Goal: Information Seeking & Learning: Learn about a topic

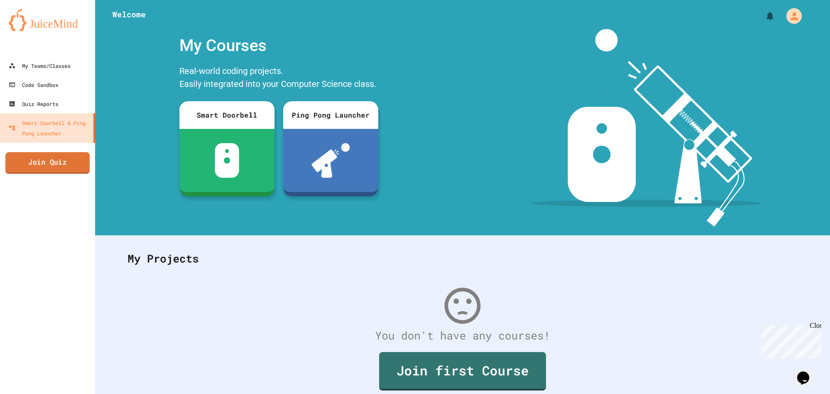
click at [39, 166] on link "Join Quiz" at bounding box center [47, 163] width 84 height 22
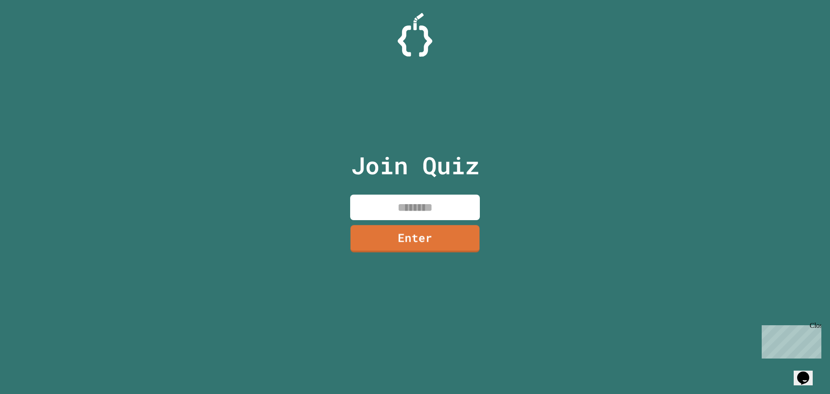
click at [382, 213] on input at bounding box center [415, 208] width 130 height 26
type input "********"
click at [414, 258] on div "Join Quiz ******** Enter" at bounding box center [416, 197] width 146 height 351
click at [414, 242] on link "Enter" at bounding box center [415, 237] width 121 height 29
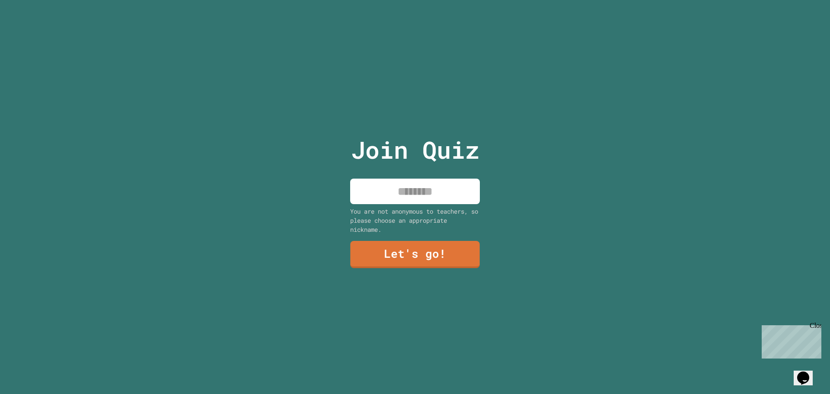
click at [408, 180] on input at bounding box center [415, 192] width 130 height 26
type input "*********"
click at [414, 248] on link "Let's go!" at bounding box center [415, 254] width 128 height 29
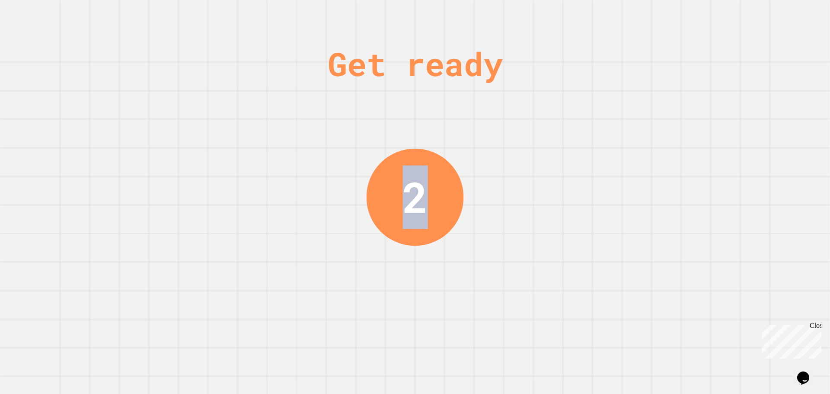
drag, startPoint x: 400, startPoint y: 186, endPoint x: 418, endPoint y: 186, distance: 18.2
click at [414, 186] on div "2" at bounding box center [415, 196] width 25 height 63
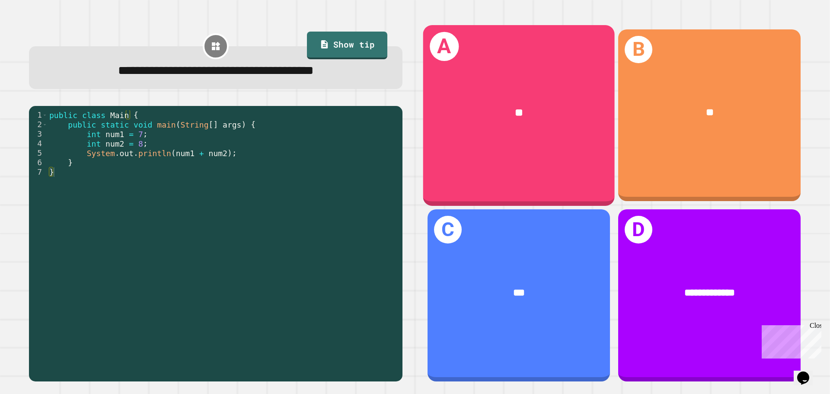
click at [414, 138] on div "**" at bounding box center [519, 113] width 192 height 58
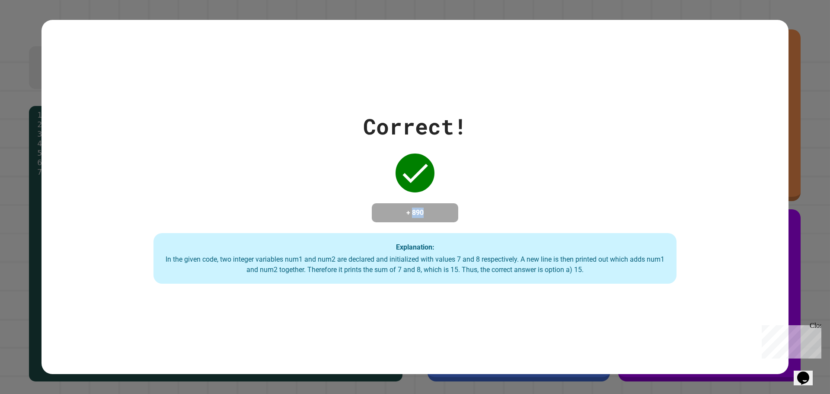
drag, startPoint x: 407, startPoint y: 205, endPoint x: 426, endPoint y: 199, distance: 20.0
click at [414, 208] on h4 "+ 890" at bounding box center [415, 213] width 69 height 10
drag, startPoint x: 398, startPoint y: 164, endPoint x: 421, endPoint y: 165, distance: 22.9
click at [414, 164] on icon at bounding box center [415, 173] width 35 height 35
click at [414, 208] on h4 "+ 890" at bounding box center [415, 213] width 69 height 10
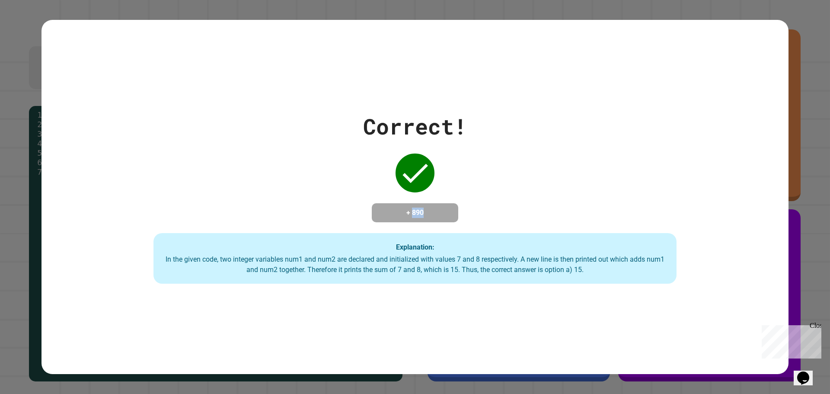
click at [414, 212] on h4 "+ 890" at bounding box center [415, 213] width 69 height 10
click at [408, 208] on h4 "+ 890" at bounding box center [415, 213] width 69 height 10
drag, startPoint x: 431, startPoint y: 213, endPoint x: 426, endPoint y: 209, distance: 5.9
click at [414, 209] on h4 "+ 890" at bounding box center [415, 213] width 69 height 10
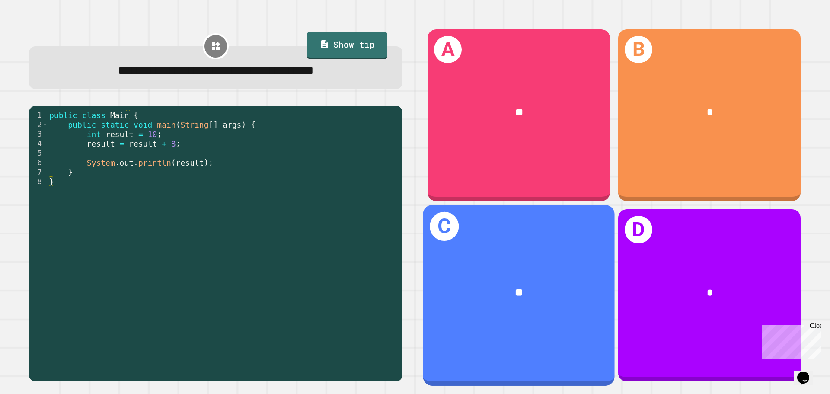
click at [414, 271] on div "**" at bounding box center [519, 293] width 192 height 58
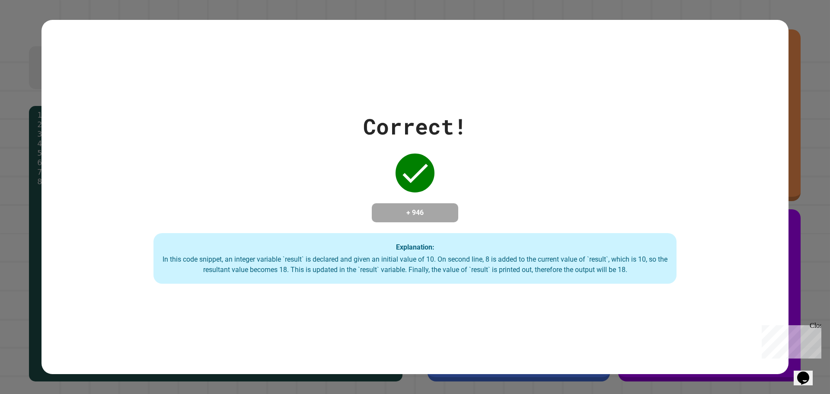
click at [412, 208] on h4 "+ 946" at bounding box center [415, 213] width 69 height 10
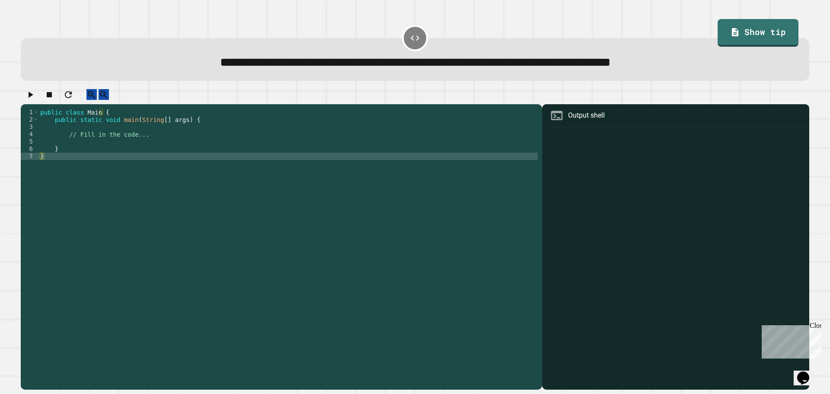
click at [78, 147] on div "public class Main { public static void main ( String [ ] args ) { // Fill in th…" at bounding box center [288, 241] width 500 height 265
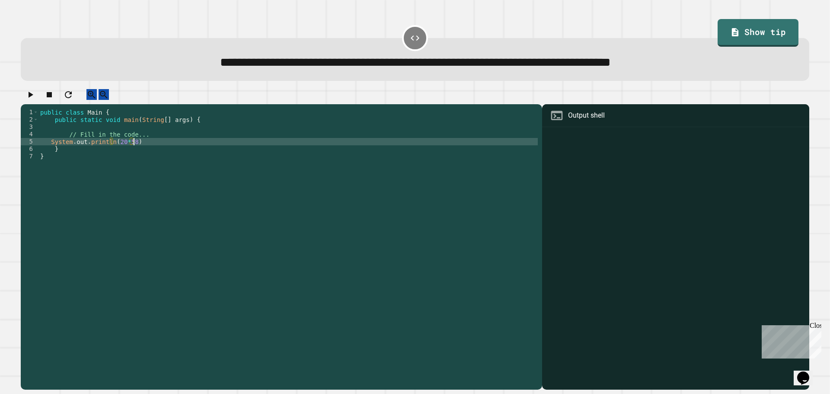
scroll to position [0, 6]
type textarea "**********"
click at [35, 100] on icon "button" at bounding box center [30, 95] width 10 height 10
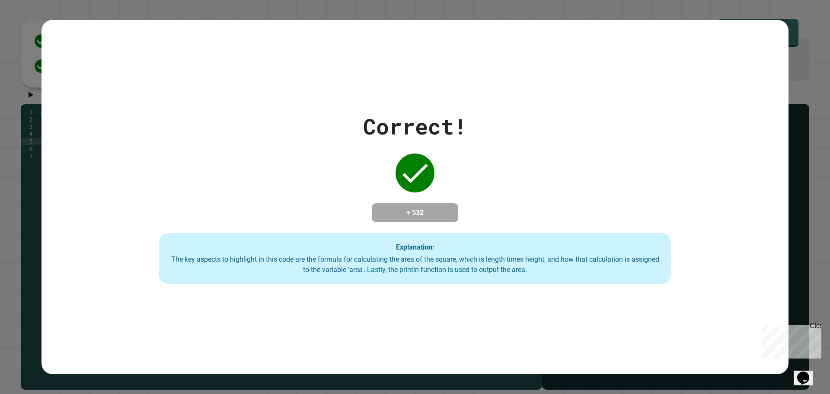
drag, startPoint x: 577, startPoint y: 37, endPoint x: 399, endPoint y: 202, distance: 242.8
click at [399, 199] on div "Correct! + 532 Explanation: The key aspects to highlight in this code are the f…" at bounding box center [415, 197] width 747 height 355
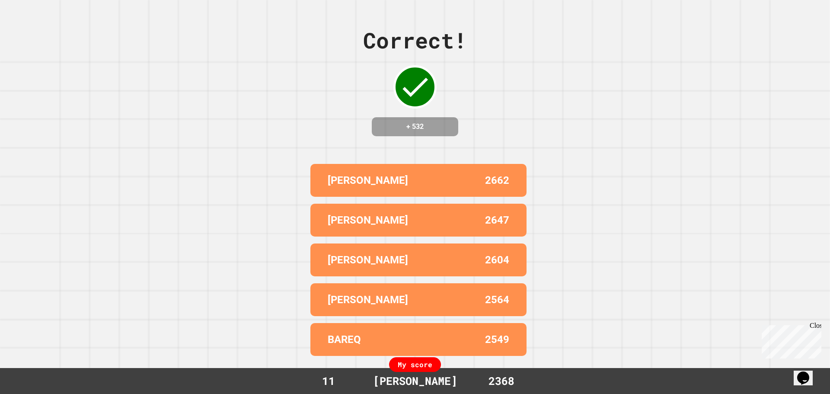
drag, startPoint x: 409, startPoint y: 208, endPoint x: 404, endPoint y: 203, distance: 7.4
click at [414, 190] on div "[PERSON_NAME] 2662" at bounding box center [419, 180] width 216 height 33
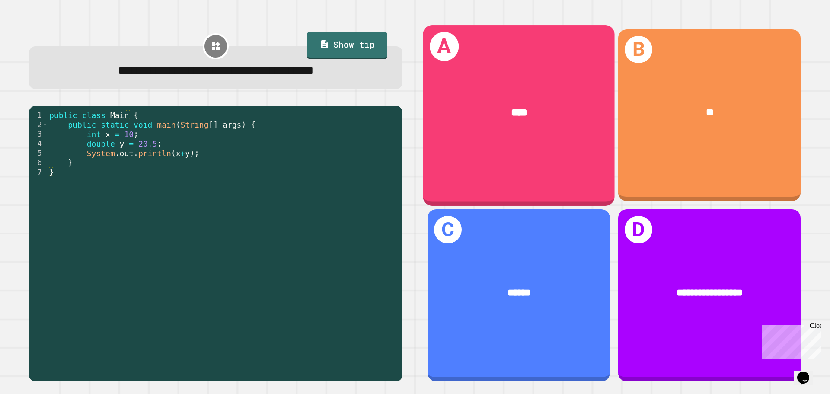
click at [414, 162] on div "A ****" at bounding box center [519, 115] width 192 height 180
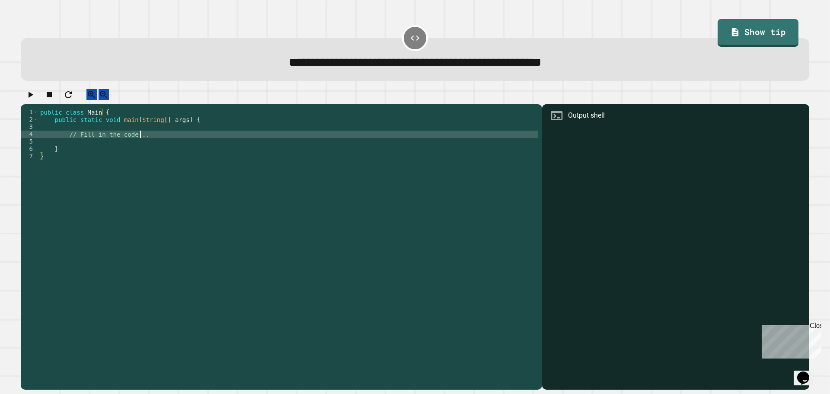
click at [176, 145] on div "public class Main { public static void main ( String [ ] args ) { // Fill in th…" at bounding box center [288, 241] width 500 height 265
click at [141, 154] on div "public class Main { public static void main ( String [ ] args ) { // Fill in th…" at bounding box center [288, 241] width 500 height 265
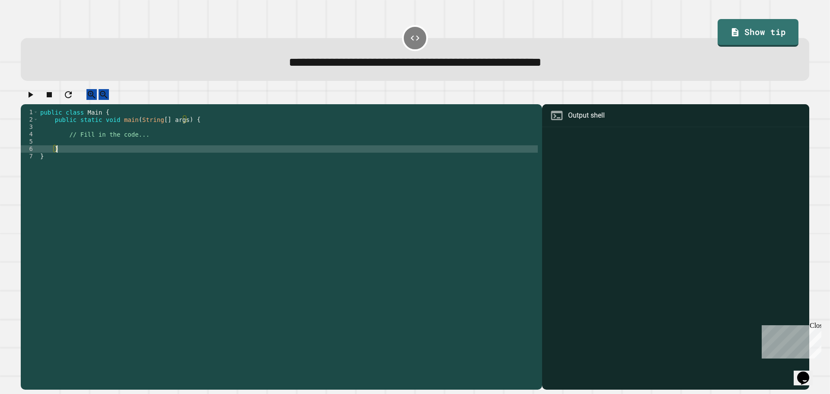
click at [138, 151] on div "public class Main { public static void main ( String [ ] args ) { // Fill in th…" at bounding box center [288, 241] width 500 height 265
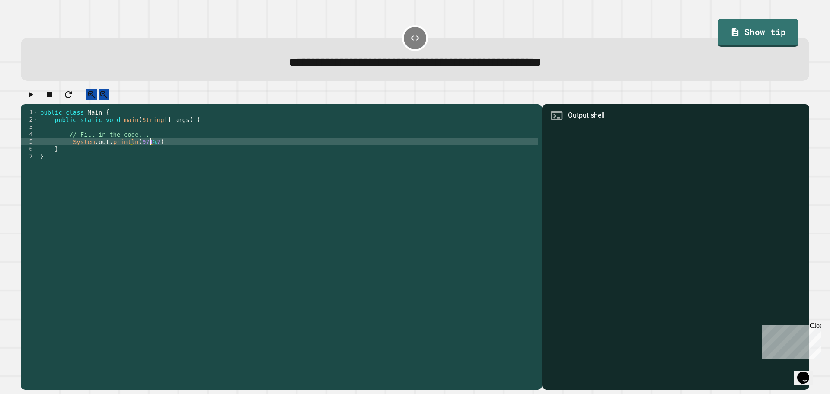
scroll to position [0, 7]
click at [386, 151] on div "public class Main { public static void main ( String [ ] args ) { // Fill in th…" at bounding box center [288, 241] width 500 height 265
type textarea "**********"
click at [35, 98] on icon "button" at bounding box center [30, 95] width 10 height 10
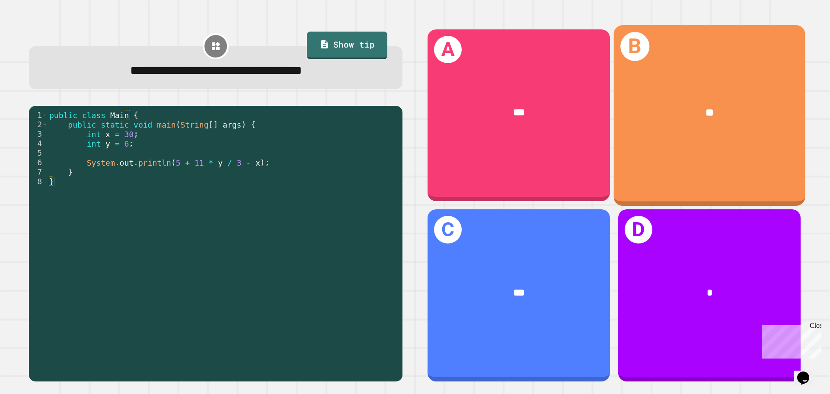
click at [414, 146] on div "B **" at bounding box center [710, 115] width 192 height 180
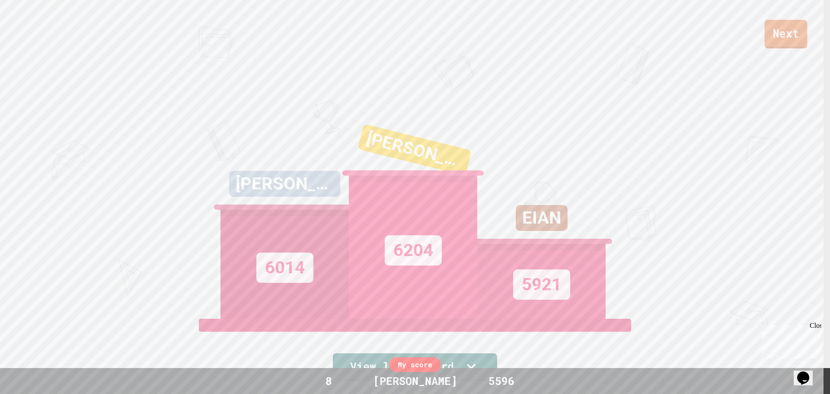
click at [414, 26] on link "Next" at bounding box center [786, 34] width 43 height 29
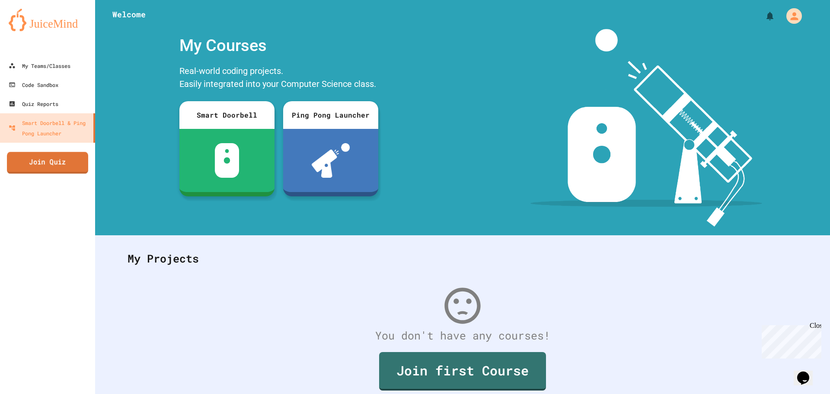
click at [82, 166] on link "Join Quiz" at bounding box center [47, 163] width 81 height 22
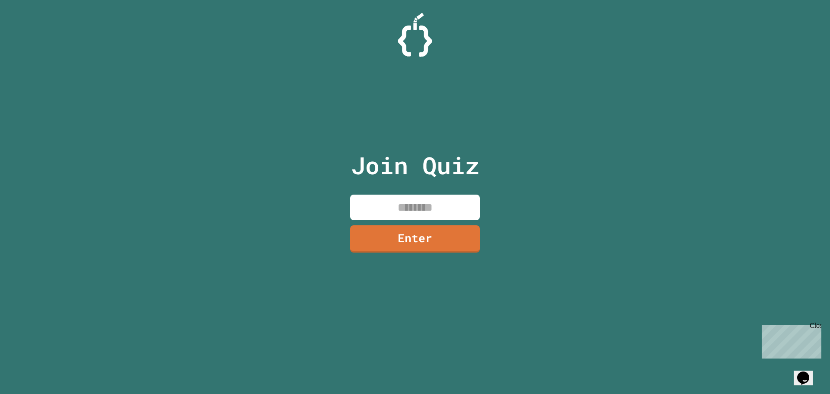
click at [414, 203] on input at bounding box center [415, 208] width 130 height 26
type input "********"
click at [414, 239] on link "Enter" at bounding box center [415, 238] width 132 height 29
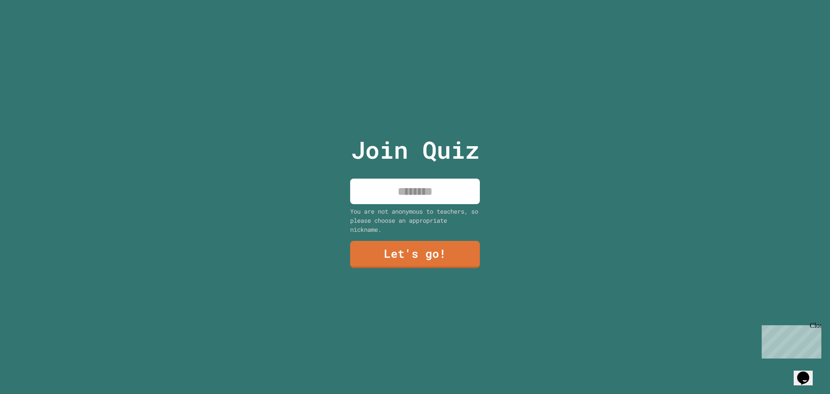
click at [414, 190] on input at bounding box center [415, 192] width 130 height 26
type input "*********"
click at [414, 245] on link "Let's go!" at bounding box center [415, 254] width 130 height 29
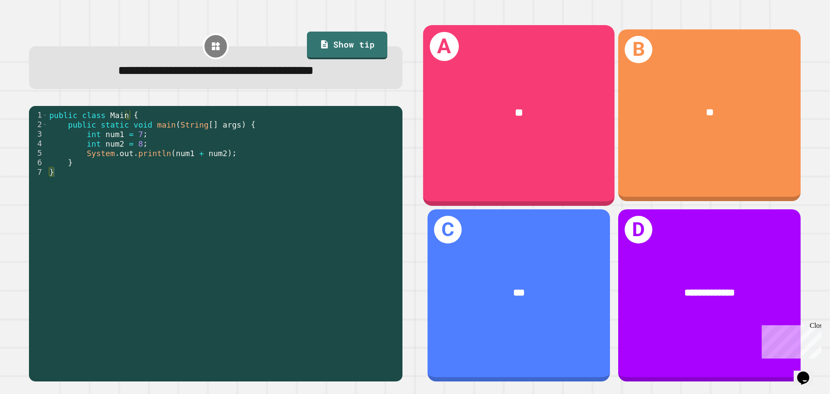
click at [414, 179] on div "A **" at bounding box center [519, 115] width 192 height 180
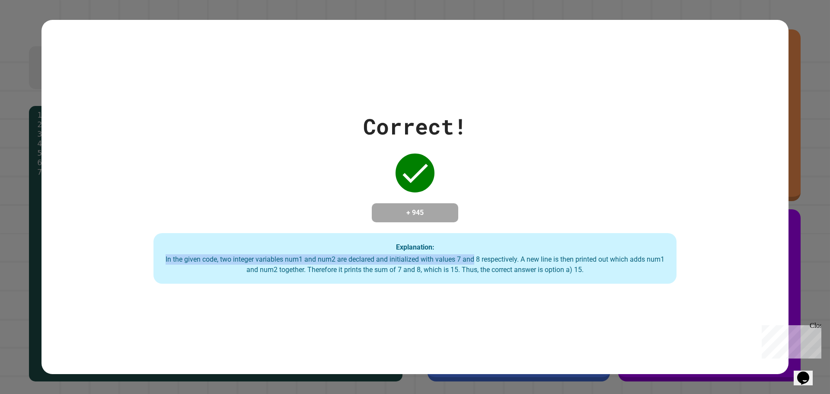
drag, startPoint x: 672, startPoint y: 195, endPoint x: 478, endPoint y: 257, distance: 203.5
click at [414, 257] on div "Correct! + 945 Explanation: In the given code, two integer variables num1 and n…" at bounding box center [415, 197] width 747 height 174
click at [414, 248] on div "Explanation: In the given code, two integer variables num1 and num2 are declare…" at bounding box center [415, 258] width 523 height 51
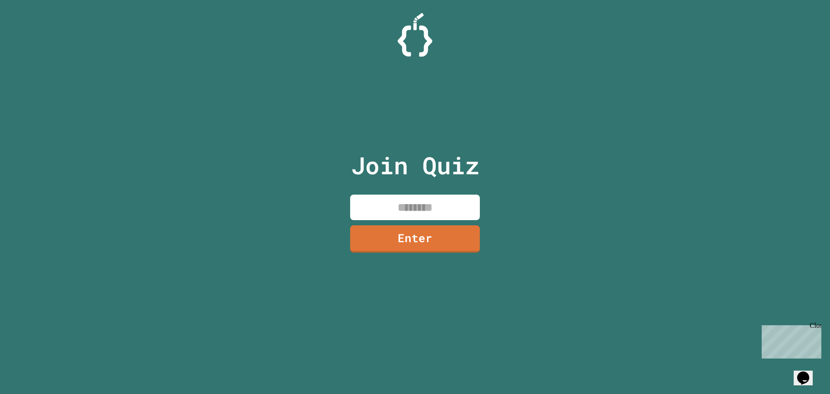
click at [395, 210] on input at bounding box center [415, 208] width 130 height 26
type input "********"
click at [414, 235] on link "Enter" at bounding box center [415, 238] width 127 height 29
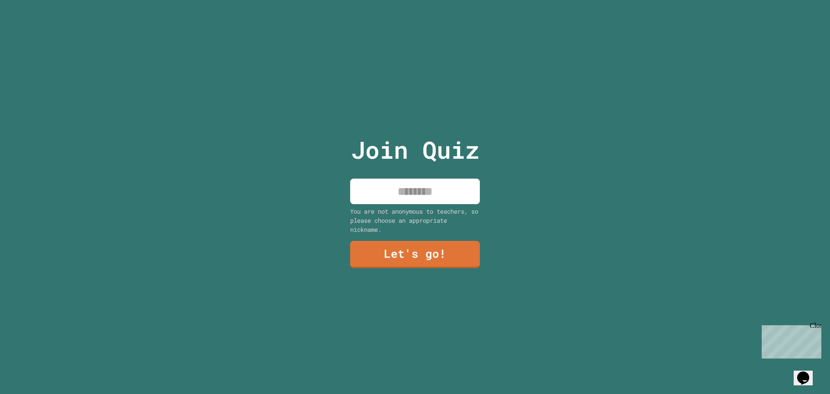
click at [407, 186] on input at bounding box center [415, 192] width 130 height 26
type input "*********"
click at [411, 248] on link "Let's go!" at bounding box center [415, 254] width 130 height 27
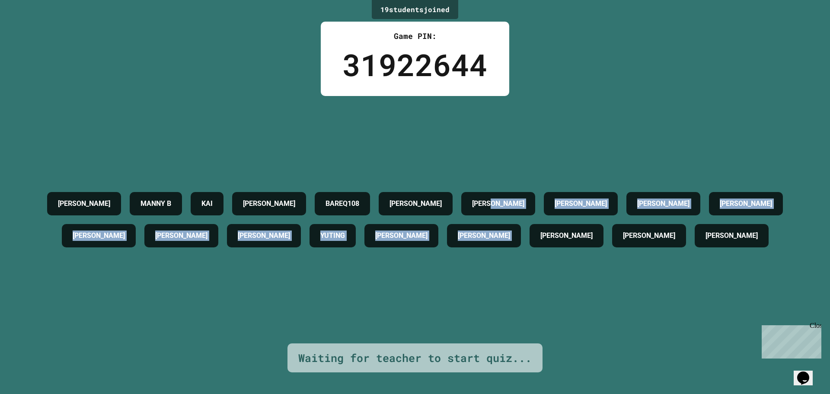
drag, startPoint x: 506, startPoint y: 197, endPoint x: 582, endPoint y: 258, distance: 97.8
click at [414, 258] on div "[PERSON_NAME] B [PERSON_NAME] BAREQ108 [PERSON_NAME] [PERSON_NAME] [PERSON_NAME…" at bounding box center [415, 219] width 787 height 247
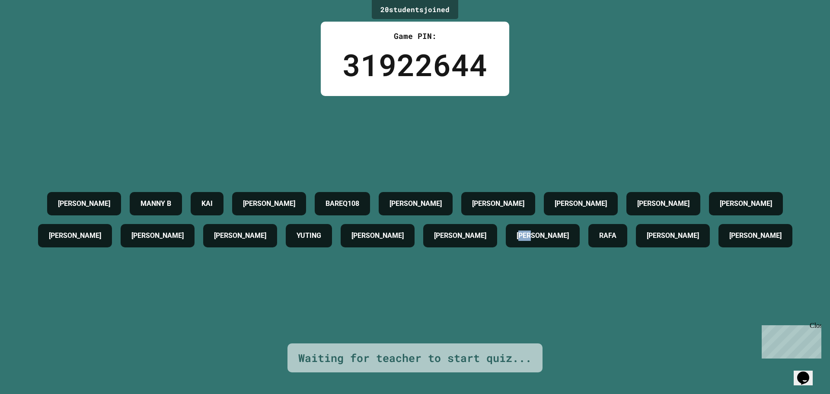
drag, startPoint x: 614, startPoint y: 255, endPoint x: 647, endPoint y: 253, distance: 33.4
click at [414, 251] on div "[PERSON_NAME] B [PERSON_NAME] BAREQ108 [PERSON_NAME] [PERSON_NAME] [PERSON_NAME…" at bounding box center [415, 220] width 787 height 64
drag, startPoint x: 603, startPoint y: 289, endPoint x: 589, endPoint y: 290, distance: 13.5
click at [414, 290] on div "[PERSON_NAME] B [PERSON_NAME] BAREQ108 [PERSON_NAME] [PERSON_NAME] [PERSON_NAME…" at bounding box center [415, 219] width 787 height 247
click at [414, 292] on div "[PERSON_NAME] B [PERSON_NAME] BAREQ108 [PERSON_NAME] [PERSON_NAME] [PERSON_NAME…" at bounding box center [415, 219] width 787 height 247
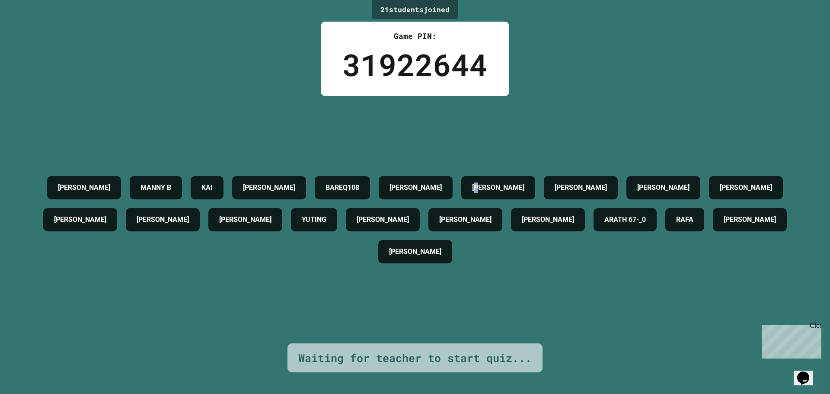
drag, startPoint x: 560, startPoint y: 178, endPoint x: 572, endPoint y: 174, distance: 12.2
click at [414, 183] on h4 "[PERSON_NAME]" at bounding box center [498, 188] width 52 height 10
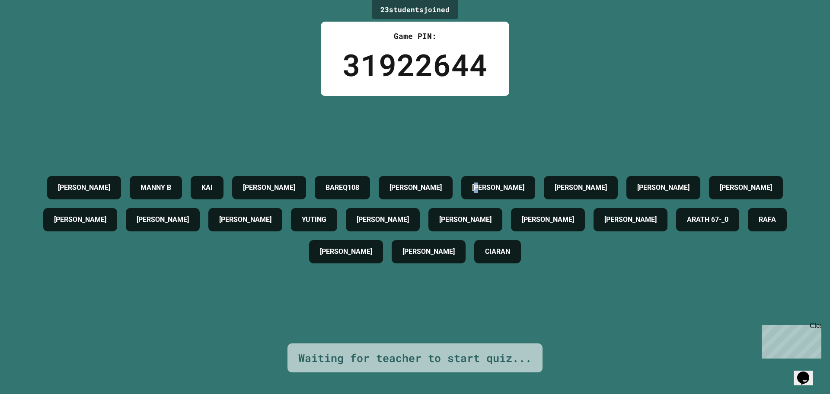
click at [414, 183] on h4 "[PERSON_NAME]" at bounding box center [498, 188] width 52 height 10
drag, startPoint x: 560, startPoint y: 174, endPoint x: 573, endPoint y: 180, distance: 14.3
click at [414, 183] on h4 "[PERSON_NAME]" at bounding box center [498, 188] width 52 height 10
drag, startPoint x: 550, startPoint y: 196, endPoint x: 556, endPoint y: 174, distance: 22.2
click at [414, 174] on div "[PERSON_NAME] B [PERSON_NAME] BAREQ108 [PERSON_NAME] [PERSON_NAME] [PERSON_NAME…" at bounding box center [415, 220] width 787 height 96
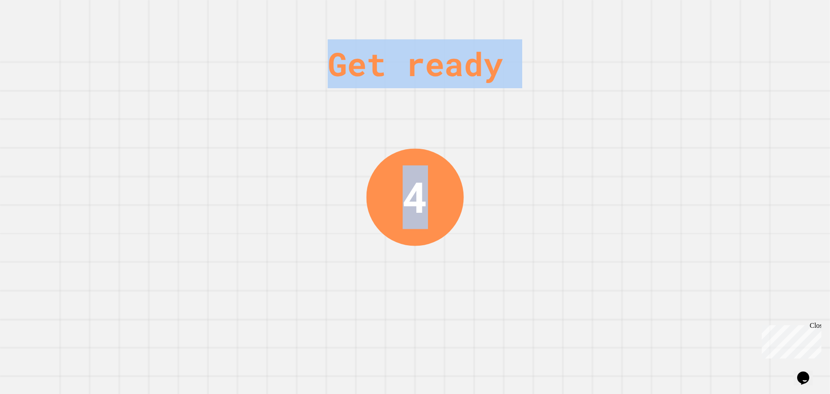
drag, startPoint x: 553, startPoint y: 176, endPoint x: 574, endPoint y: 259, distance: 85.6
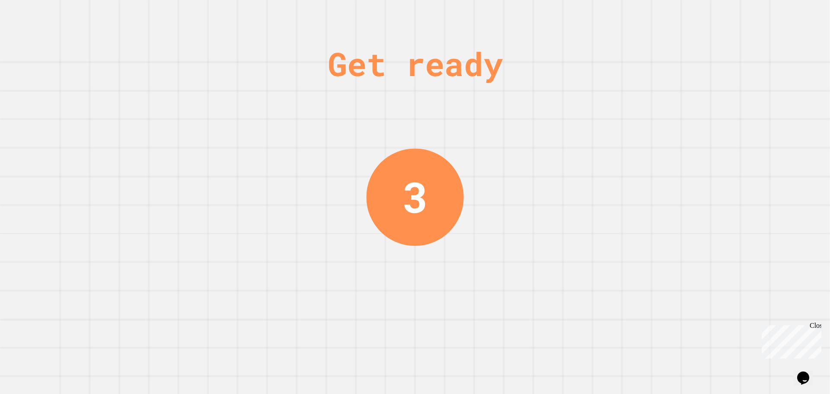
click at [414, 189] on div "3" at bounding box center [414, 196] width 97 height 97
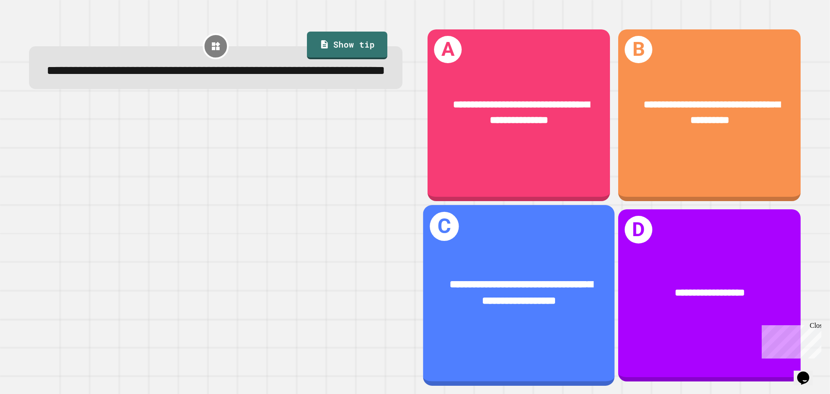
click at [414, 256] on div "**********" at bounding box center [519, 293] width 192 height 74
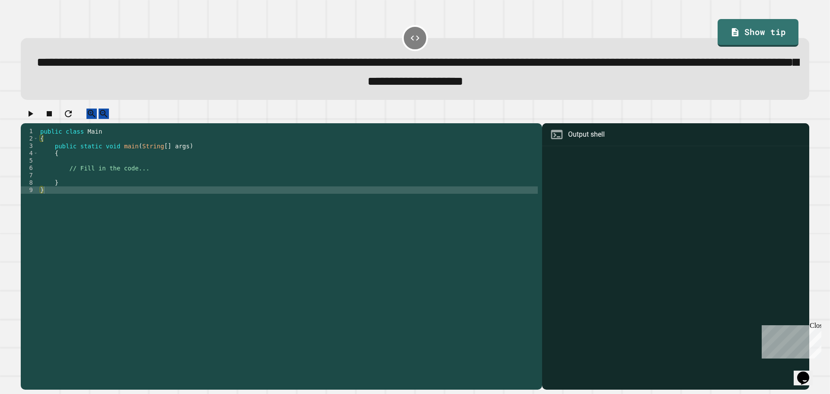
click at [106, 176] on div "public class Main { public static void main ( String [ ] args ) { // Fill in th…" at bounding box center [288, 249] width 500 height 243
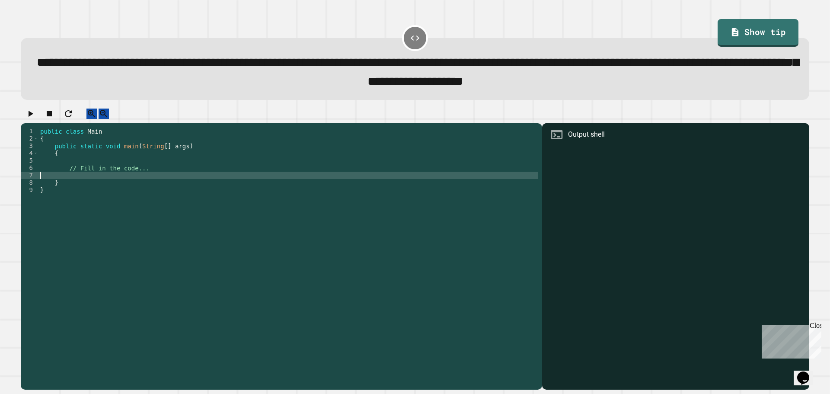
click at [75, 187] on div "public class Main { public static void main ( String [ ] args ) { // Fill in th…" at bounding box center [288, 249] width 500 height 243
click at [34, 119] on icon "button" at bounding box center [30, 114] width 10 height 10
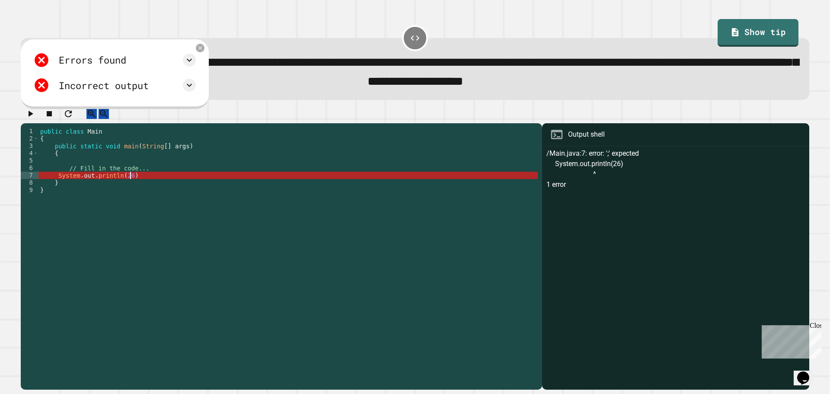
click at [341, 181] on div "public class Main { public static void main ( String [ ] args ) { // Fill in th…" at bounding box center [288, 249] width 500 height 243
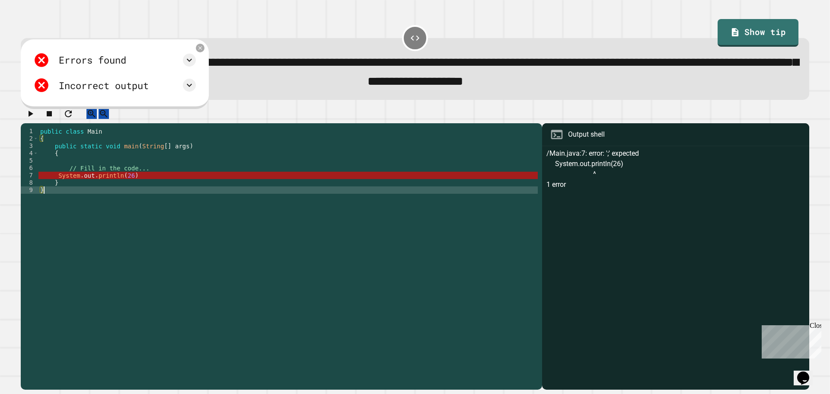
click at [169, 202] on div "public class Main { public static void main ( String [ ] args ) { // Fill in th…" at bounding box center [288, 249] width 500 height 243
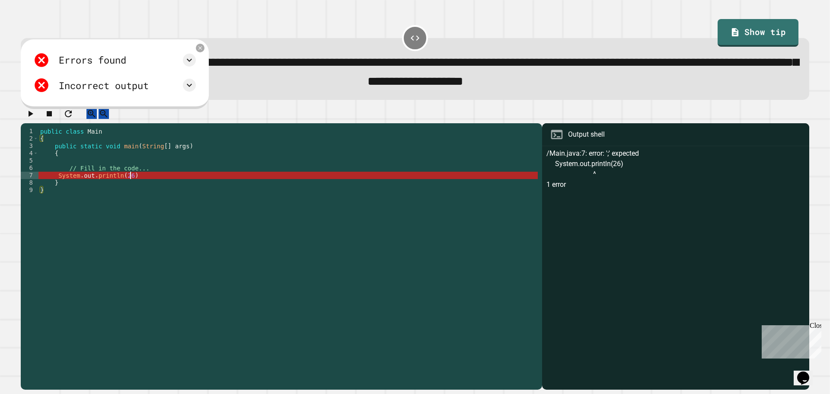
click at [155, 188] on div "public class Main { public static void main ( String [ ] args ) { // Fill in th…" at bounding box center [288, 249] width 500 height 243
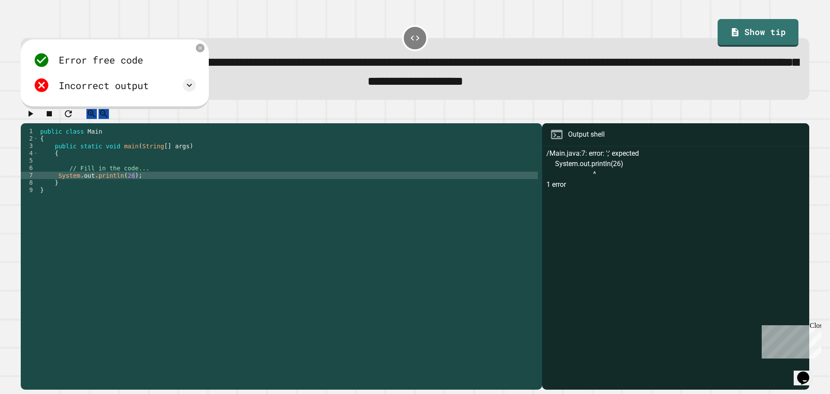
click at [35, 118] on button "button" at bounding box center [30, 114] width 10 height 11
click at [414, 163] on div "26" at bounding box center [676, 268] width 259 height 241
click at [228, 180] on div "public class Main { public static void main ( String [ ] args ) { // Fill in th…" at bounding box center [288, 249] width 500 height 243
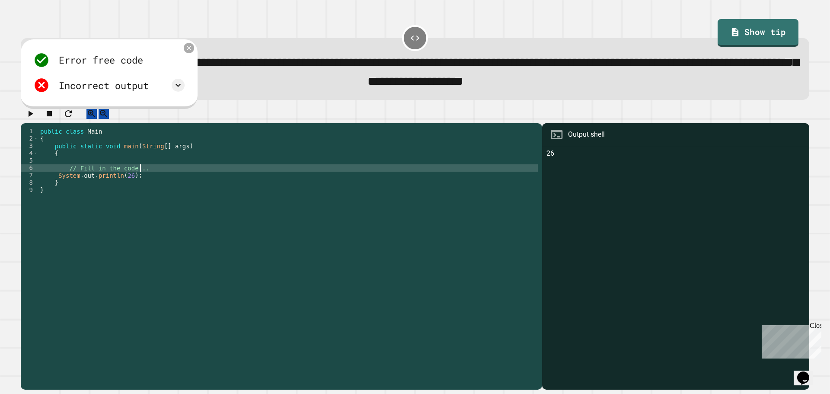
click at [189, 51] on icon at bounding box center [189, 47] width 7 height 7
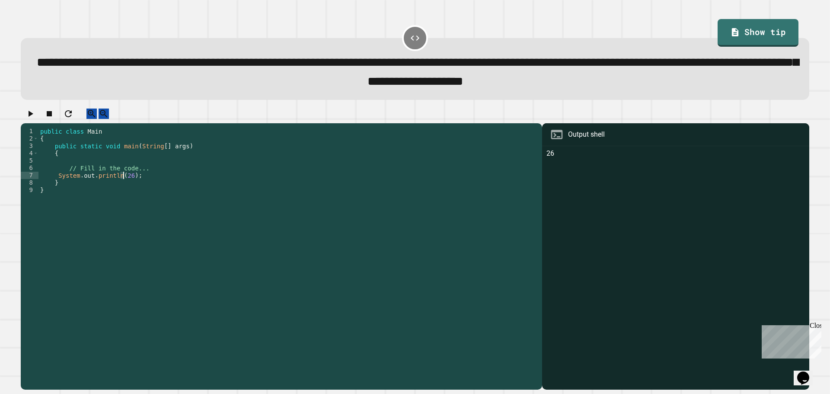
click at [122, 184] on div "public class Main { public static void main ( String [ ] args ) { // Fill in th…" at bounding box center [288, 249] width 500 height 243
click at [126, 185] on div "public class Main { public static void main ( String [ ] args ) { // Fill in th…" at bounding box center [288, 249] width 500 height 243
click at [28, 113] on button "button" at bounding box center [30, 114] width 10 height 11
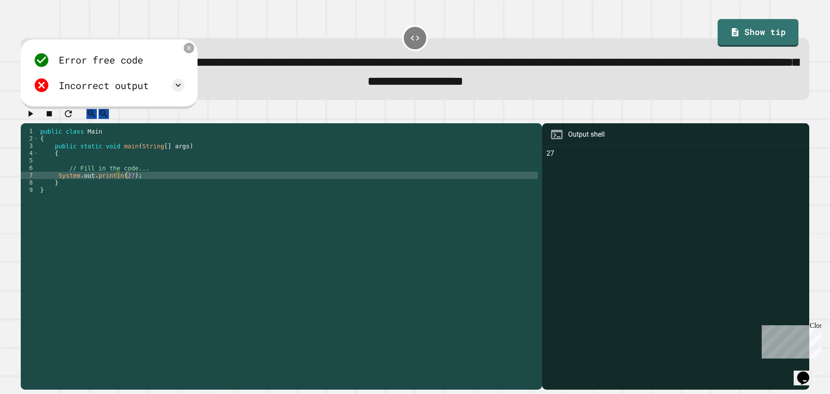
click at [190, 51] on icon at bounding box center [189, 47] width 7 height 7
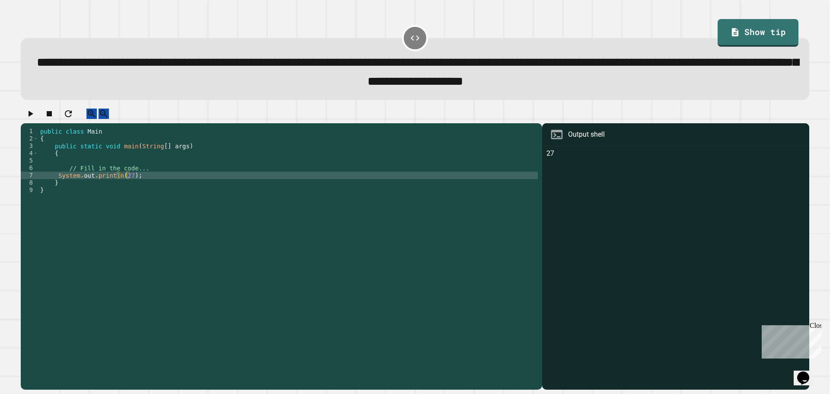
click at [123, 183] on div "public class Main { public static void main ( String [ ] args ) { // Fill in th…" at bounding box center [288, 249] width 500 height 243
click at [126, 185] on div "public class Main { public static void main ( String [ ] args ) { // Fill in th…" at bounding box center [288, 249] width 500 height 243
click at [21, 119] on div at bounding box center [415, 116] width 789 height 15
click at [27, 119] on button "button" at bounding box center [30, 114] width 10 height 11
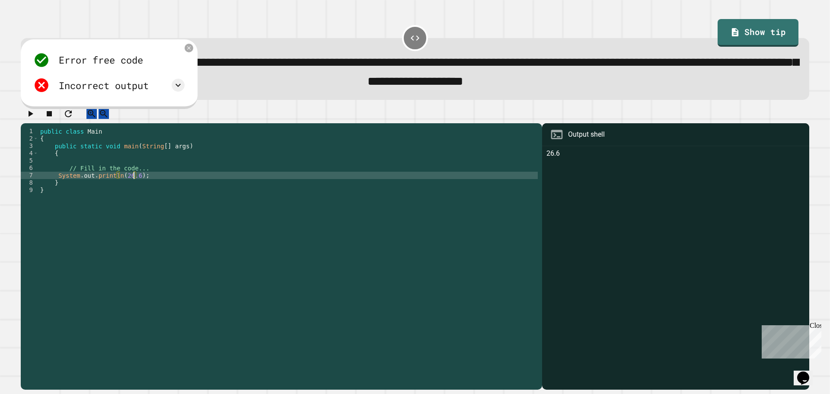
click at [135, 186] on div "public class Main { public static void main ( String [ ] args ) { // Fill in th…" at bounding box center [288, 249] width 500 height 243
click at [414, 109] on div "**********" at bounding box center [414, 249] width 797 height 290
click at [190, 50] on icon at bounding box center [189, 47] width 7 height 7
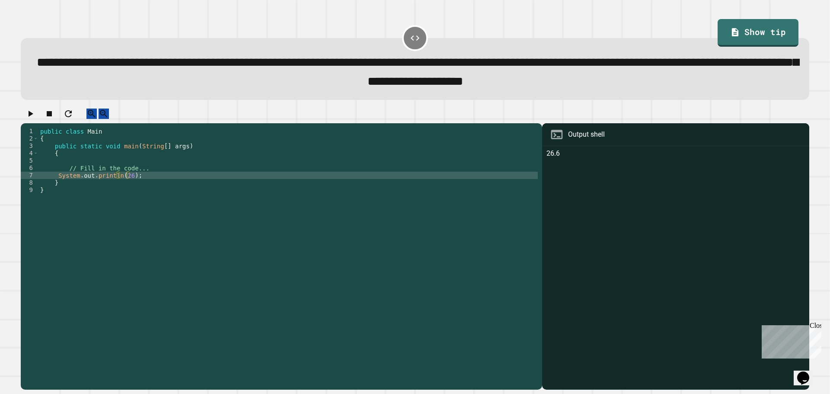
click at [414, 15] on div "**********" at bounding box center [415, 197] width 830 height 394
click at [414, 27] on link "Show tip" at bounding box center [759, 32] width 82 height 29
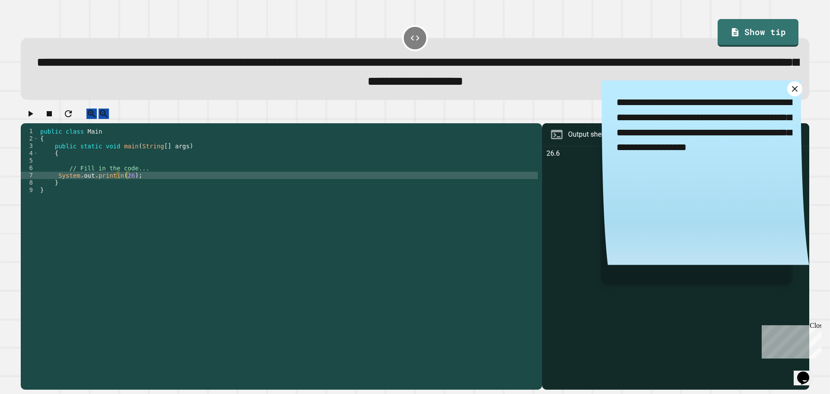
click at [414, 96] on link at bounding box center [795, 88] width 15 height 15
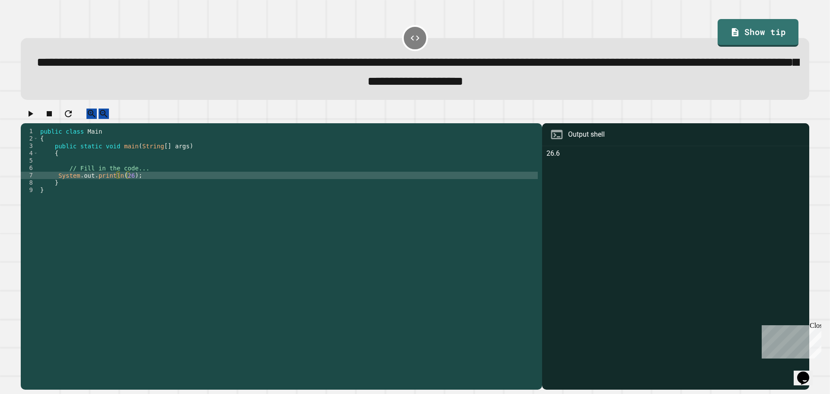
click at [124, 186] on div "public class Main { public static void main ( String [ ] args ) { // Fill in th…" at bounding box center [288, 249] width 500 height 243
click at [128, 187] on div "public class Main { public static void main ( String [ ] args ) { // Fill in th…" at bounding box center [288, 249] width 500 height 243
click at [32, 113] on button "button" at bounding box center [30, 114] width 10 height 11
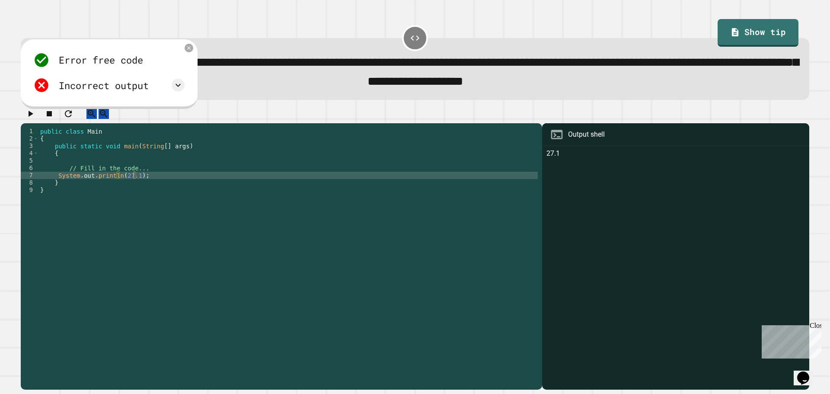
click at [136, 183] on div "public class Main { public static void main ( String [ ] args ) { // Fill in th…" at bounding box center [288, 249] width 500 height 243
click at [132, 182] on div "public class Main { public static void main ( String [ ] args ) { // Fill in th…" at bounding box center [288, 249] width 500 height 243
click at [187, 50] on icon at bounding box center [189, 47] width 7 height 7
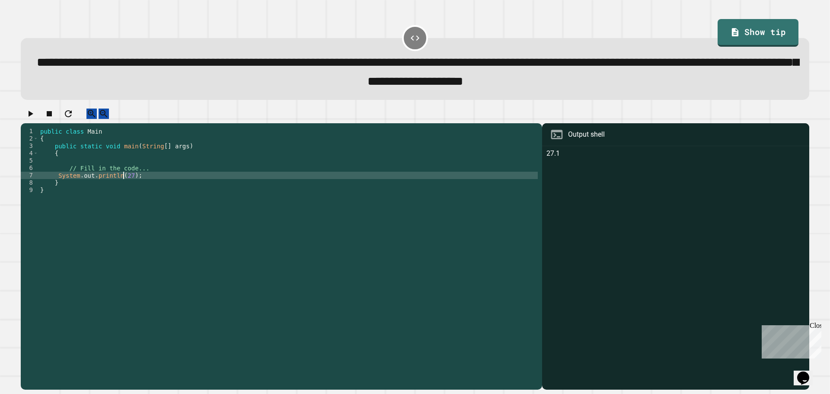
click at [124, 185] on div "public class Main { public static void main ( String [ ] args ) { // Fill in th…" at bounding box center [288, 249] width 500 height 243
click at [127, 185] on div "public class Main { public static void main ( String [ ] args ) { // Fill in th…" at bounding box center [288, 249] width 500 height 243
click at [33, 117] on icon "button" at bounding box center [31, 114] width 5 height 6
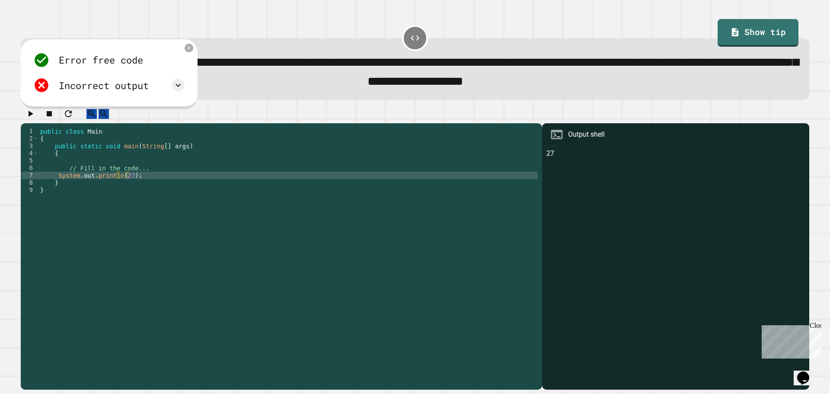
click at [115, 65] on div "Error free code" at bounding box center [101, 60] width 84 height 14
click at [180, 87] on icon at bounding box center [178, 85] width 10 height 10
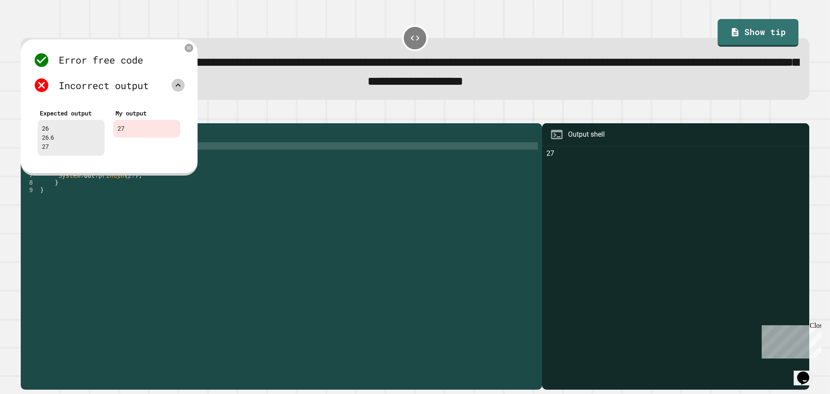
click at [254, 157] on div "public class Main { public static void main ( String [ ] args ) { // Fill in th…" at bounding box center [288, 249] width 500 height 243
click at [191, 47] on icon at bounding box center [189, 47] width 7 height 7
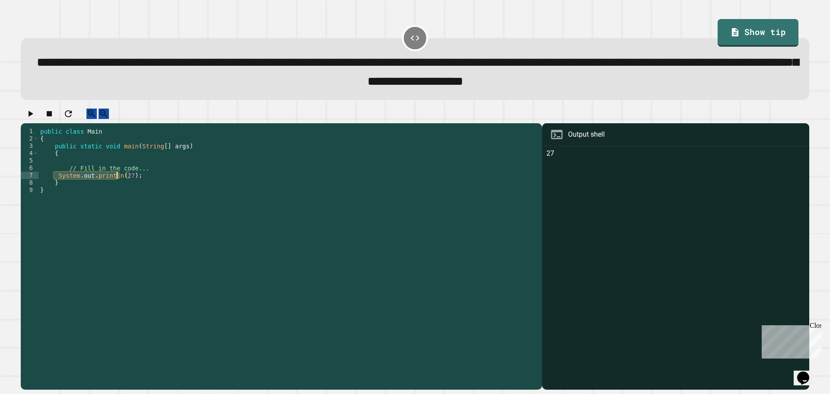
drag, startPoint x: 55, startPoint y: 185, endPoint x: 117, endPoint y: 184, distance: 61.9
click at [117, 184] on div "public class Main { public static void main ( String [ ] args ) { // Fill in th…" at bounding box center [288, 249] width 500 height 243
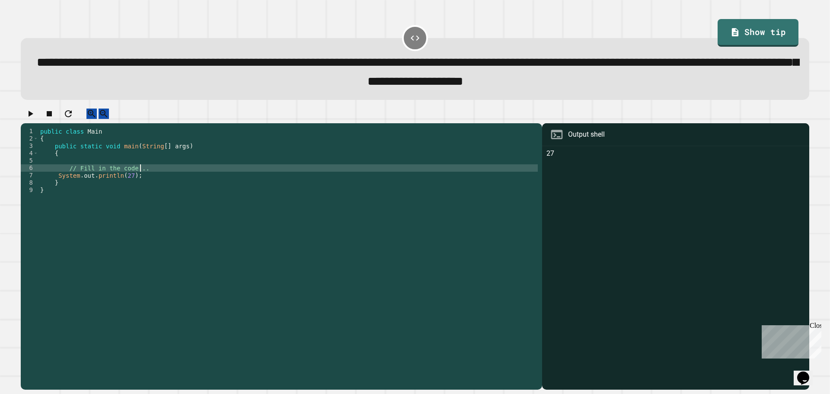
click at [150, 176] on div "public class Main { public static void main ( String [ ] args ) { // Fill in th…" at bounding box center [288, 249] width 500 height 243
type textarea "**********"
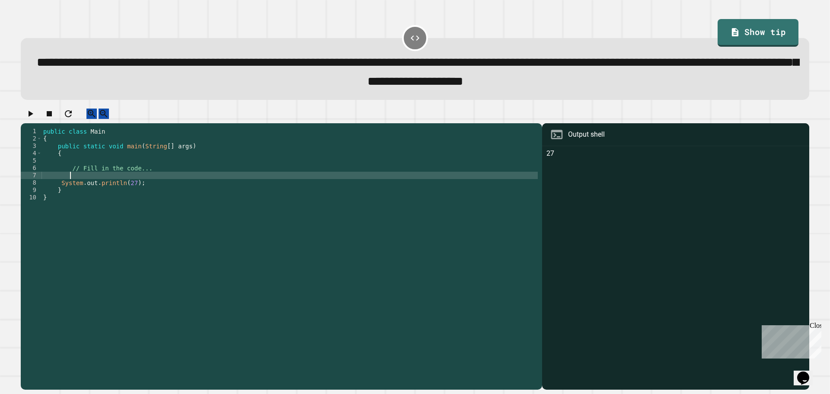
scroll to position [0, 1]
paste textarea "**********"
drag, startPoint x: 74, startPoint y: 184, endPoint x: 61, endPoint y: 184, distance: 13.0
click at [61, 184] on div "public class Main { public static void main ( String [ ] args ) { // Fill in th…" at bounding box center [290, 249] width 497 height 243
click at [130, 186] on div "public class Main { public static void main ( String [ ] args ) { // Fill in th…" at bounding box center [290, 249] width 497 height 243
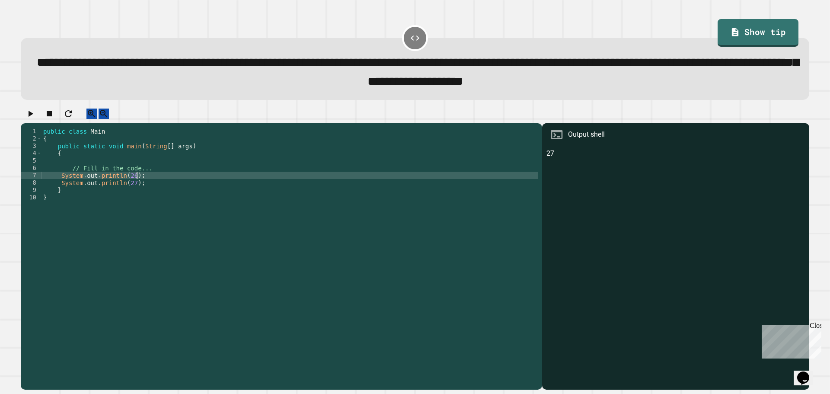
scroll to position [0, 6]
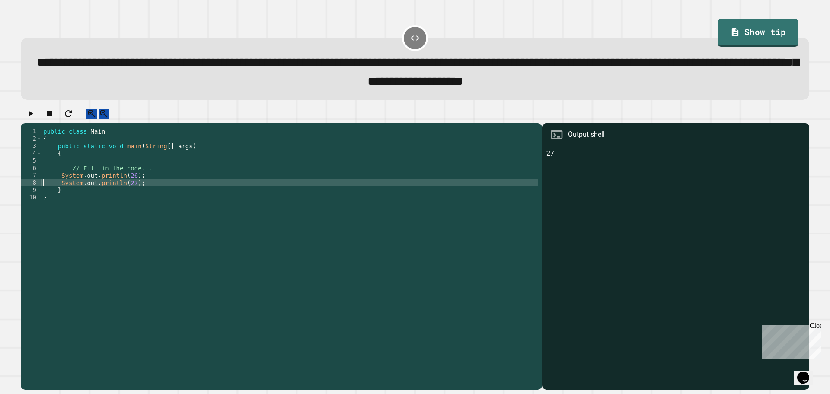
click at [154, 183] on div "public class Main { public static void main ( String [ ] args ) { // Fill in th…" at bounding box center [290, 249] width 497 height 243
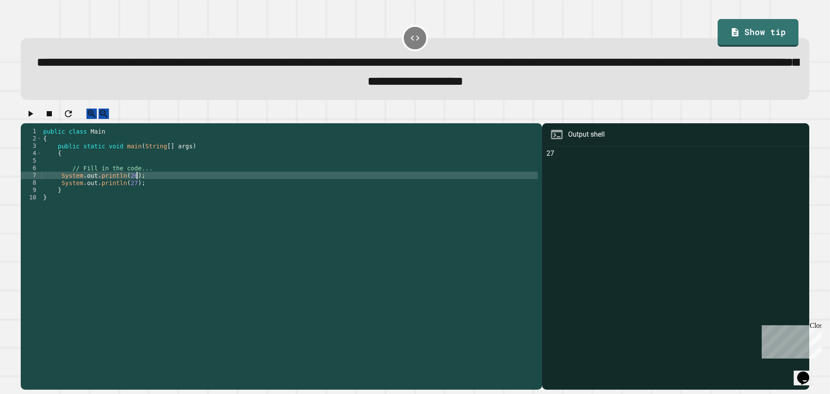
type textarea "**********"
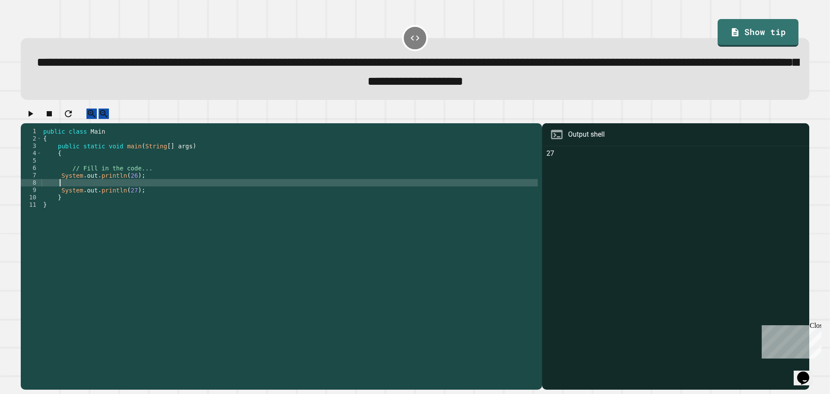
paste textarea "**********"
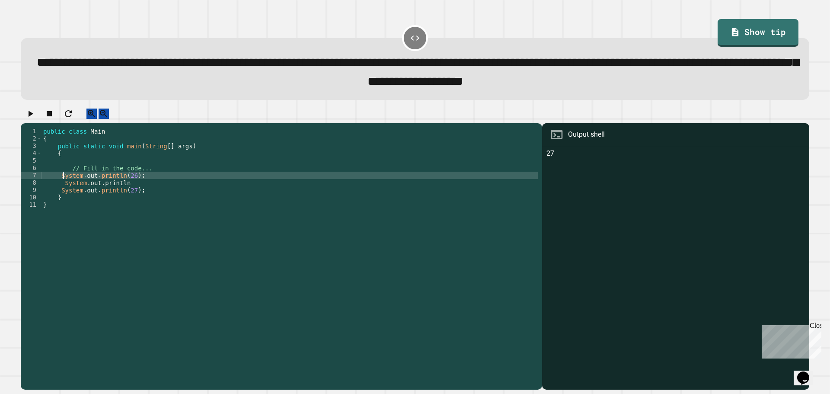
click at [64, 188] on div "public class Main { public static void main ( String [ ] args ) { // Fill in th…" at bounding box center [290, 249] width 497 height 243
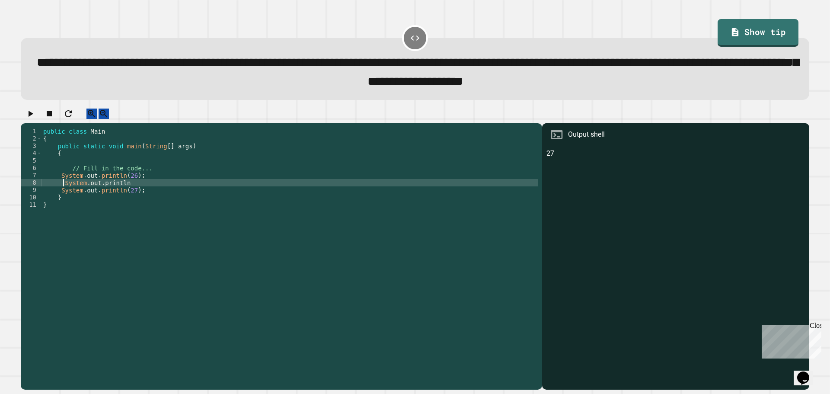
click at [63, 189] on div "public class Main { public static void main ( String [ ] args ) { // Fill in th…" at bounding box center [290, 249] width 497 height 243
click at [130, 191] on div "public class Main { public static void main ( String [ ] args ) { // Fill in th…" at bounding box center [290, 249] width 497 height 243
type textarea "**********"
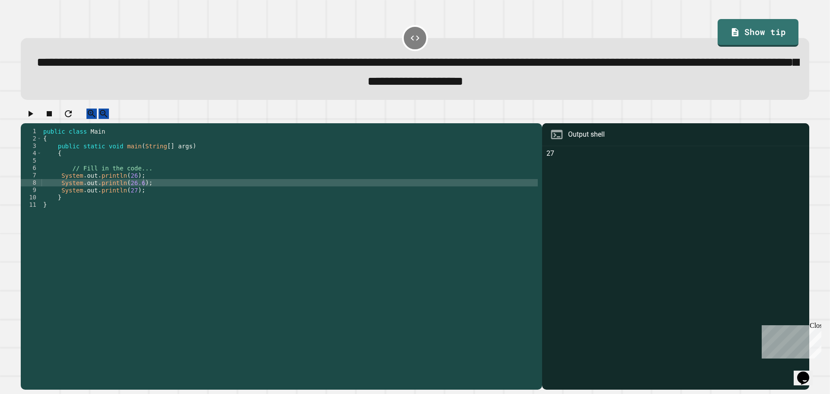
click at [31, 117] on icon "button" at bounding box center [30, 114] width 10 height 10
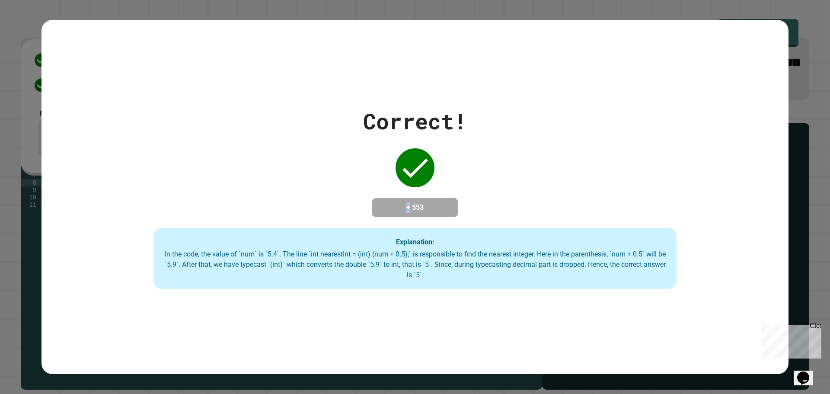
drag, startPoint x: 373, startPoint y: 196, endPoint x: 401, endPoint y: 199, distance: 28.3
click at [401, 199] on div "+ 553" at bounding box center [415, 207] width 87 height 19
click at [401, 202] on h4 "+ 553" at bounding box center [415, 207] width 69 height 10
click at [399, 202] on h4 "+ 553" at bounding box center [415, 207] width 69 height 10
click at [408, 204] on h4 "+ 553" at bounding box center [415, 207] width 69 height 10
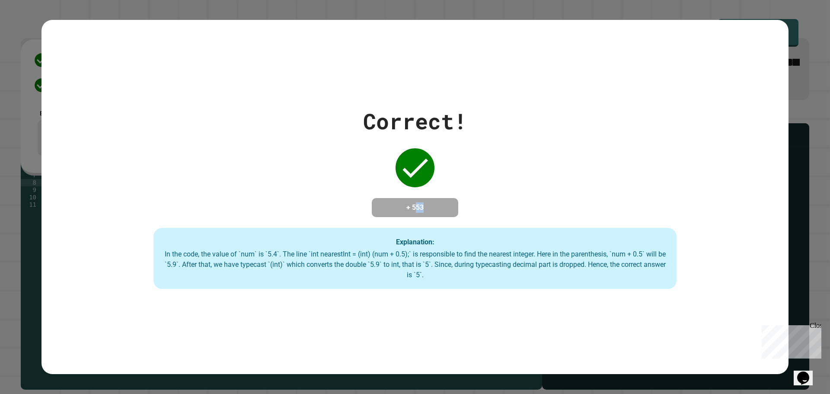
drag, startPoint x: 416, startPoint y: 205, endPoint x: 449, endPoint y: 189, distance: 36.8
click at [414, 189] on div "Correct! + 553 Explanation: In the code, the value of `num` is `5.4`. The line …" at bounding box center [415, 197] width 747 height 184
click at [414, 198] on div "+ 553" at bounding box center [415, 207] width 87 height 19
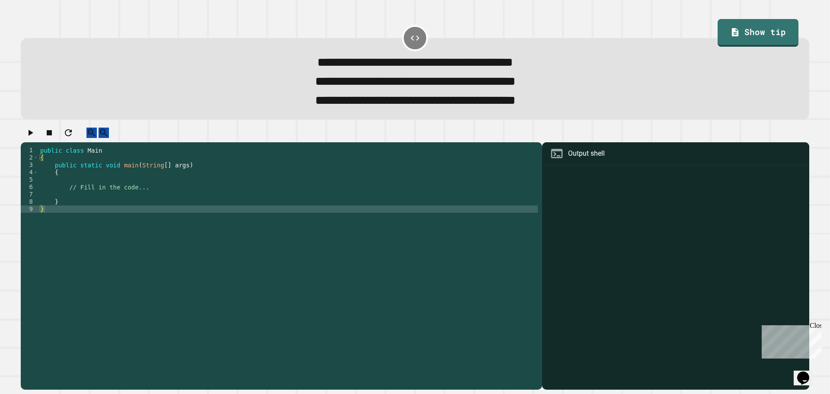
click at [68, 186] on div "public class Main { public static void main ( String [ ] args ) { // Fill in th…" at bounding box center [288, 257] width 500 height 221
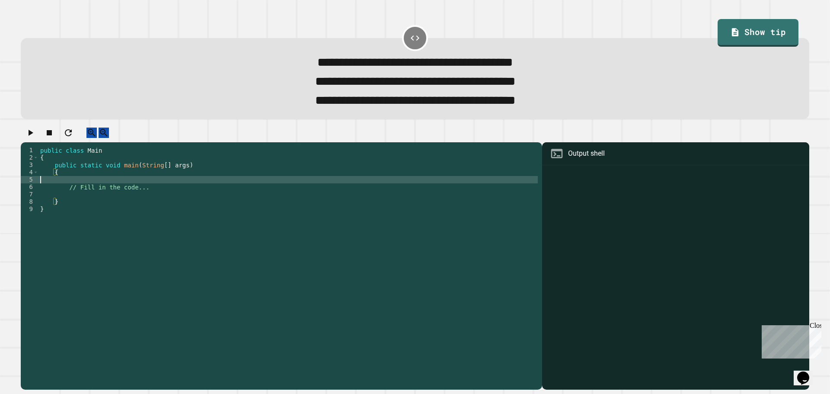
click at [73, 191] on div "public class Main { public static void main ( String [ ] args ) { // Fill in th…" at bounding box center [288, 257] width 500 height 221
type textarea "*"
click at [138, 191] on div "public class Main { public static void main ( String [ ] args ) { System . out …" at bounding box center [288, 257] width 500 height 221
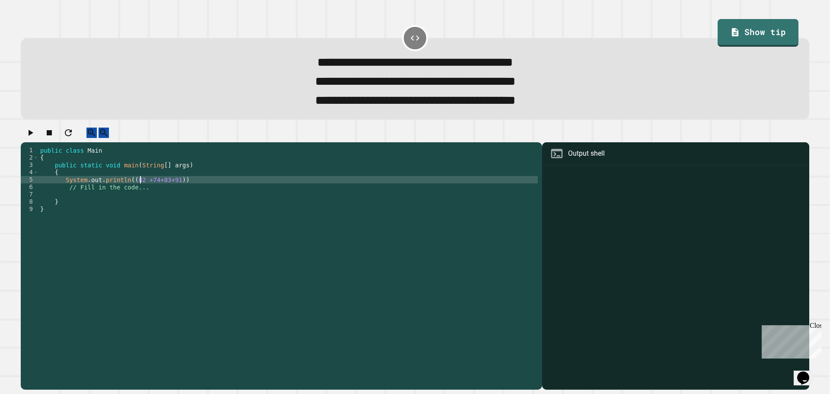
scroll to position [0, 7]
click at [142, 192] on div "public class Main { public static void main ( String [ ] args ) { System . out …" at bounding box center [288, 257] width 500 height 221
click at [150, 190] on div "public class Main { public static void main ( String [ ] args ) { System . out …" at bounding box center [288, 257] width 500 height 221
click at [152, 191] on div "public class Main { public static void main ( String [ ] args ) { System . out …" at bounding box center [288, 257] width 500 height 221
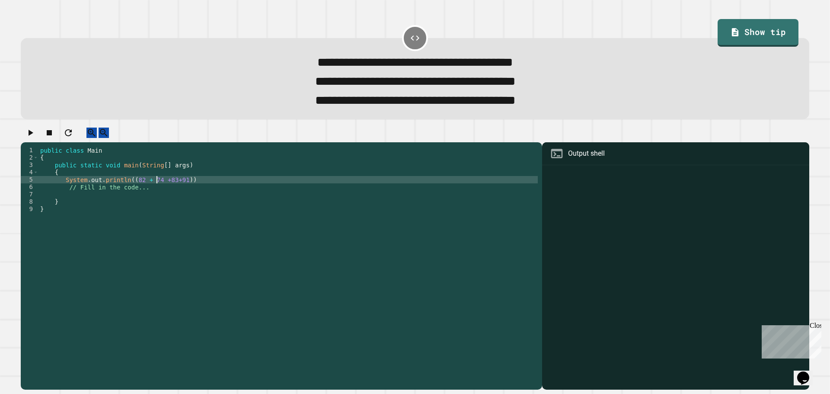
click at [159, 190] on div "public class Main { public static void main ( String [ ] args ) { System . out …" at bounding box center [288, 257] width 500 height 221
click at [170, 190] on div "public class Main { public static void main ( String [ ] args ) { System . out …" at bounding box center [288, 257] width 500 height 221
click at [177, 193] on div "public class Main { public static void main ( String [ ] args ) { System . out …" at bounding box center [288, 257] width 500 height 221
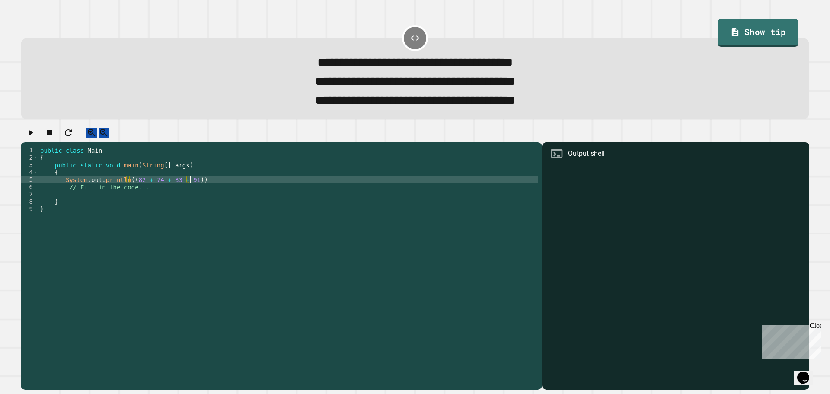
click at [190, 189] on div "public class Main { public static void main ( String [ ] args ) { System . out …" at bounding box center [288, 257] width 500 height 221
drag, startPoint x: 206, startPoint y: 190, endPoint x: 209, endPoint y: 194, distance: 4.9
click at [207, 190] on div "public class Main { public static void main ( String [ ] args ) { System . out …" at bounding box center [288, 257] width 500 height 221
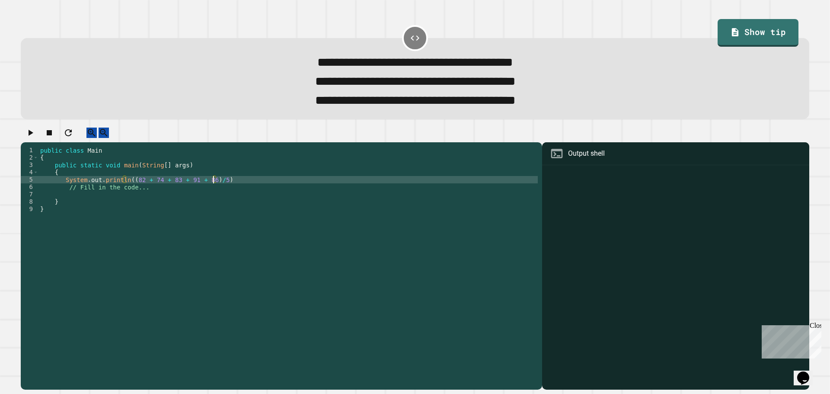
click at [237, 191] on div "public class Main { public static void main ( String [ ] args ) { System . out …" at bounding box center [288, 257] width 500 height 221
type textarea "**********"
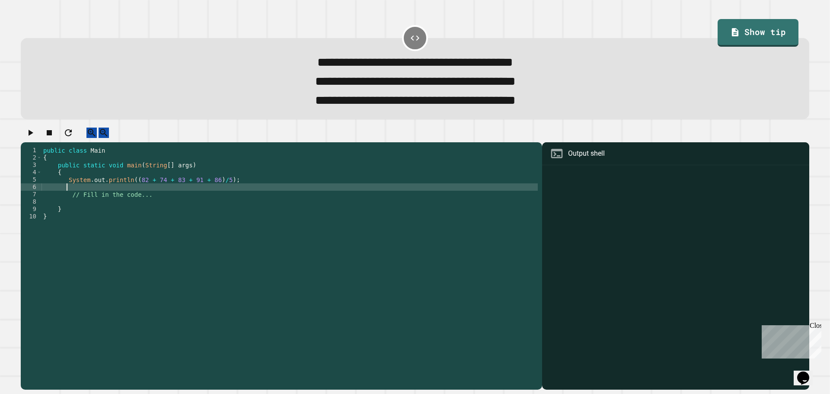
click at [129, 190] on div "public class Main { public static void main ( String [ ] args ) { System . out …" at bounding box center [290, 257] width 497 height 221
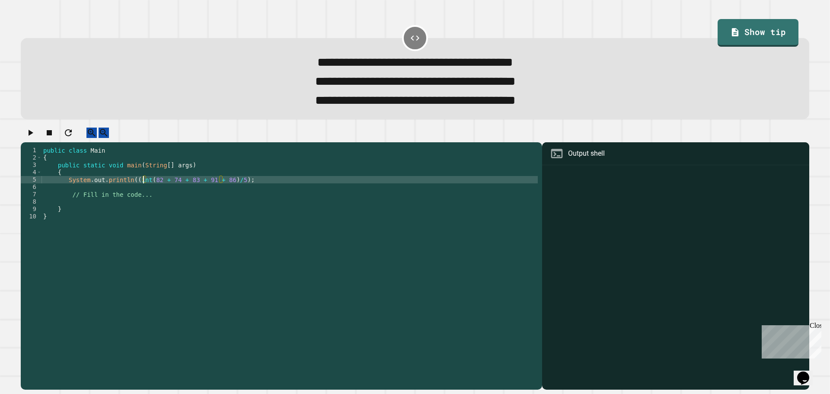
type textarea "**********"
click at [140, 199] on div "public class Main { public static void main ( String [ ] args ) { System . out …" at bounding box center [290, 257] width 497 height 221
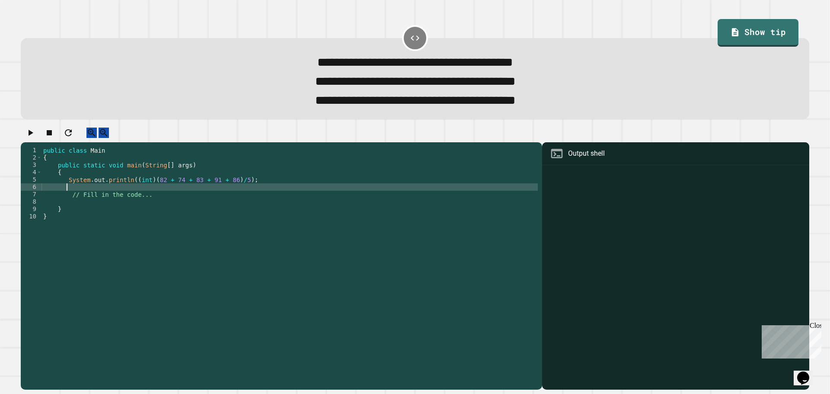
scroll to position [0, 1]
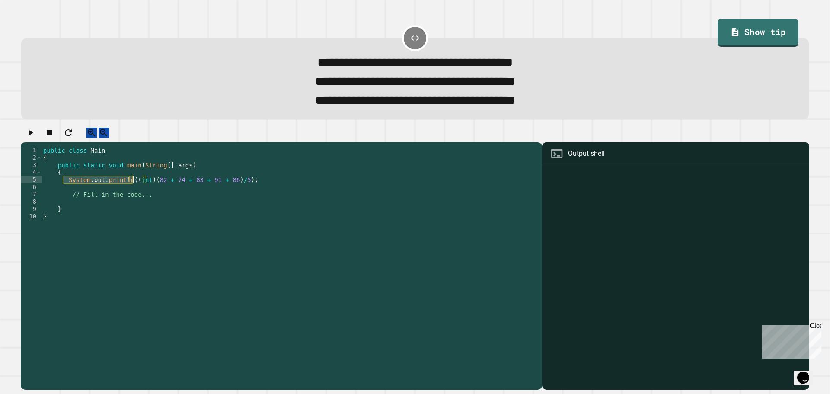
drag, startPoint x: 64, startPoint y: 192, endPoint x: 133, endPoint y: 191, distance: 68.3
click at [133, 191] on div "public class Main { public static void main ( String [ ] args ) { System . out …" at bounding box center [290, 257] width 497 height 221
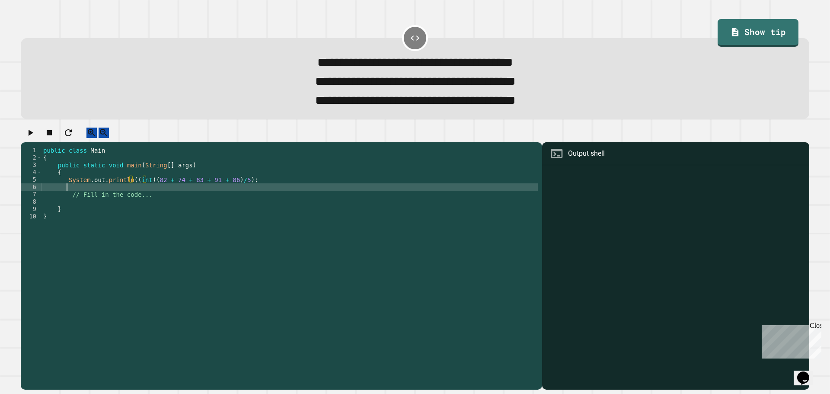
click at [127, 199] on div "public class Main { public static void main ( String [ ] args ) { System . out …" at bounding box center [290, 257] width 497 height 221
paste textarea "**********"
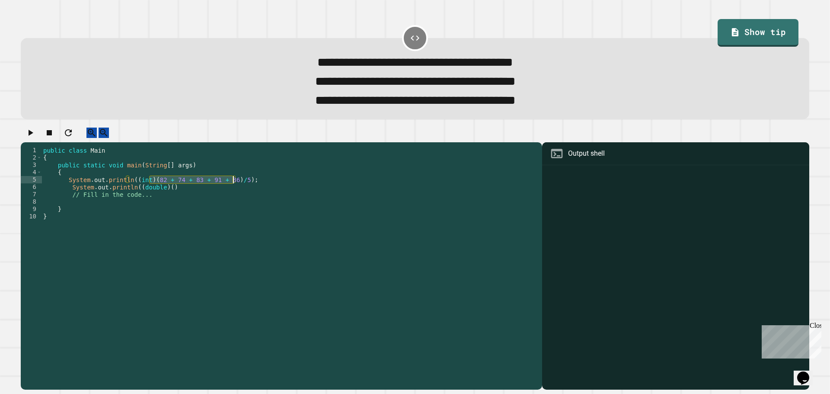
drag, startPoint x: 150, startPoint y: 188, endPoint x: 233, endPoint y: 190, distance: 83.1
click at [233, 190] on div "public class Main { public static void main ( String [ ] args ) { System . out …" at bounding box center [290, 257] width 497 height 221
click at [190, 199] on div "public class Main { public static void main ( String [ ] args ) { System . out …" at bounding box center [290, 257] width 497 height 221
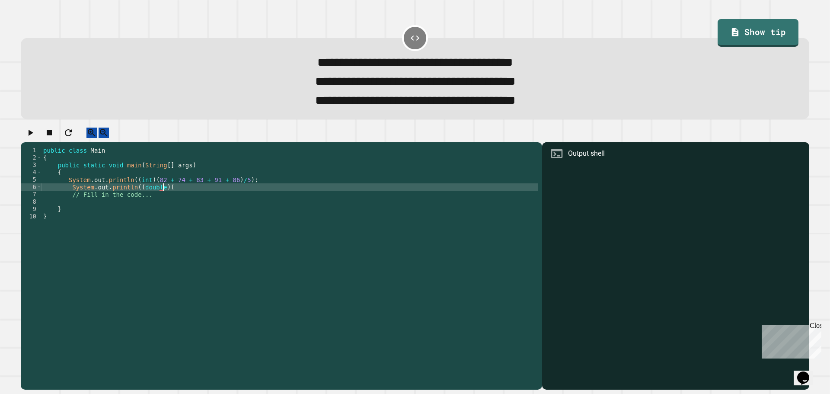
paste textarea "**********"
type textarea "**********"
click at [34, 138] on icon "button" at bounding box center [30, 133] width 10 height 10
